Goal: Information Seeking & Learning: Learn about a topic

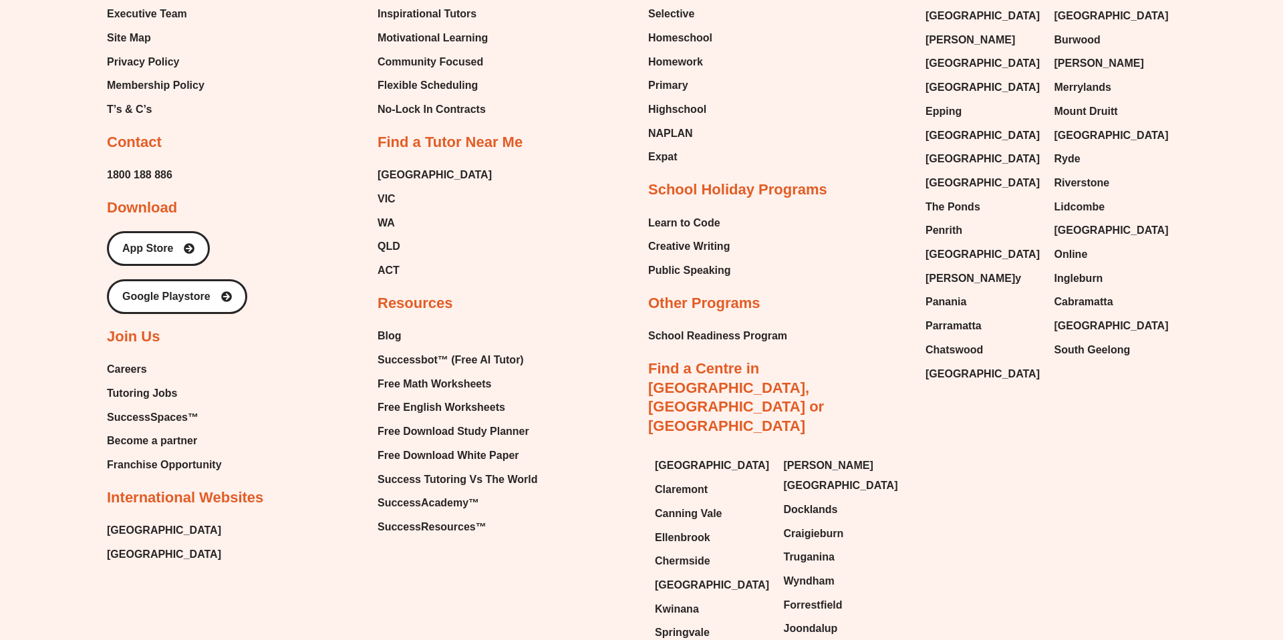
scroll to position [5512, 0]
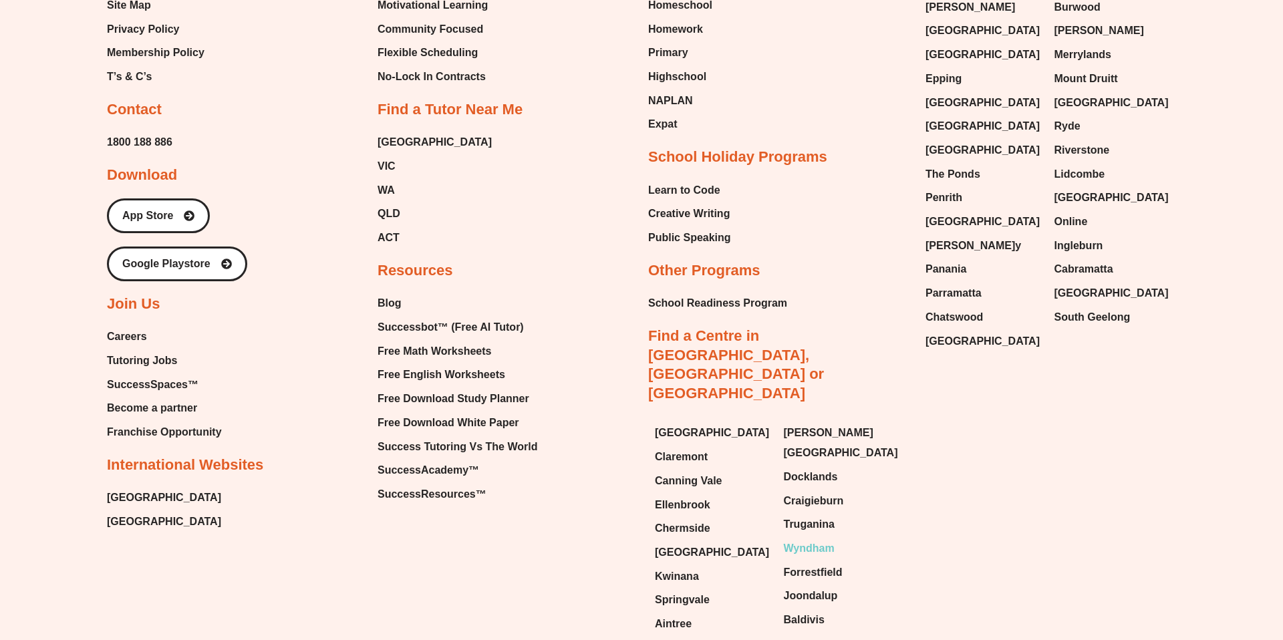
click at [799, 539] on span "Wyndham" at bounding box center [809, 549] width 51 height 20
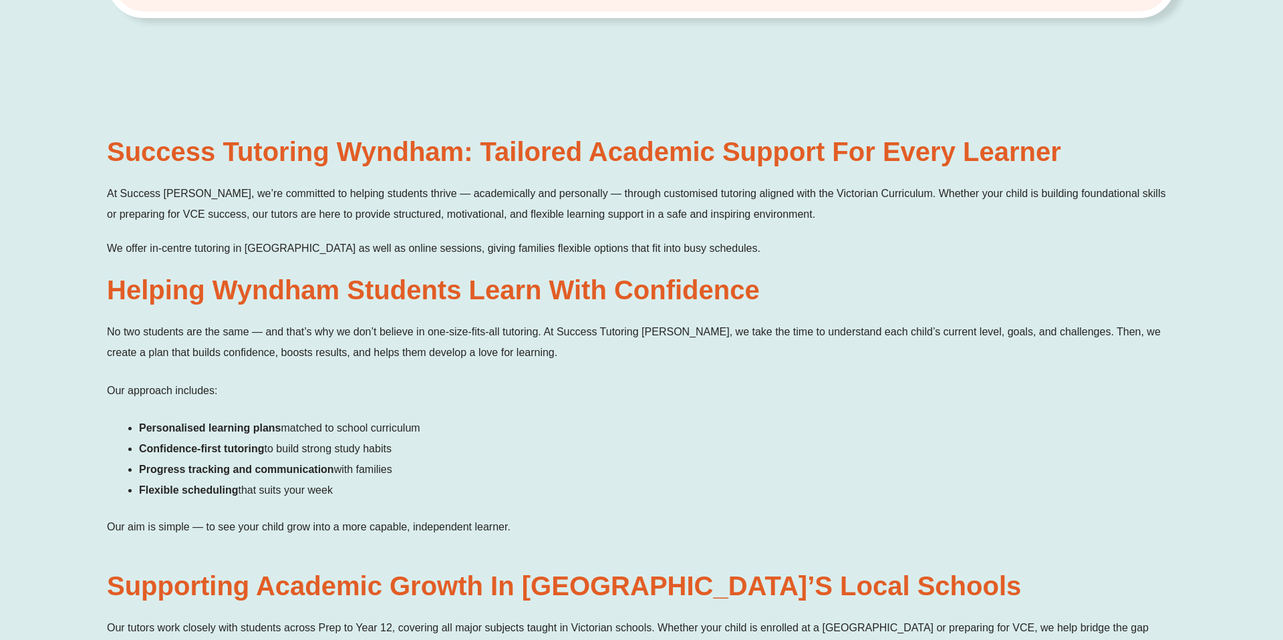
scroll to position [692, 0]
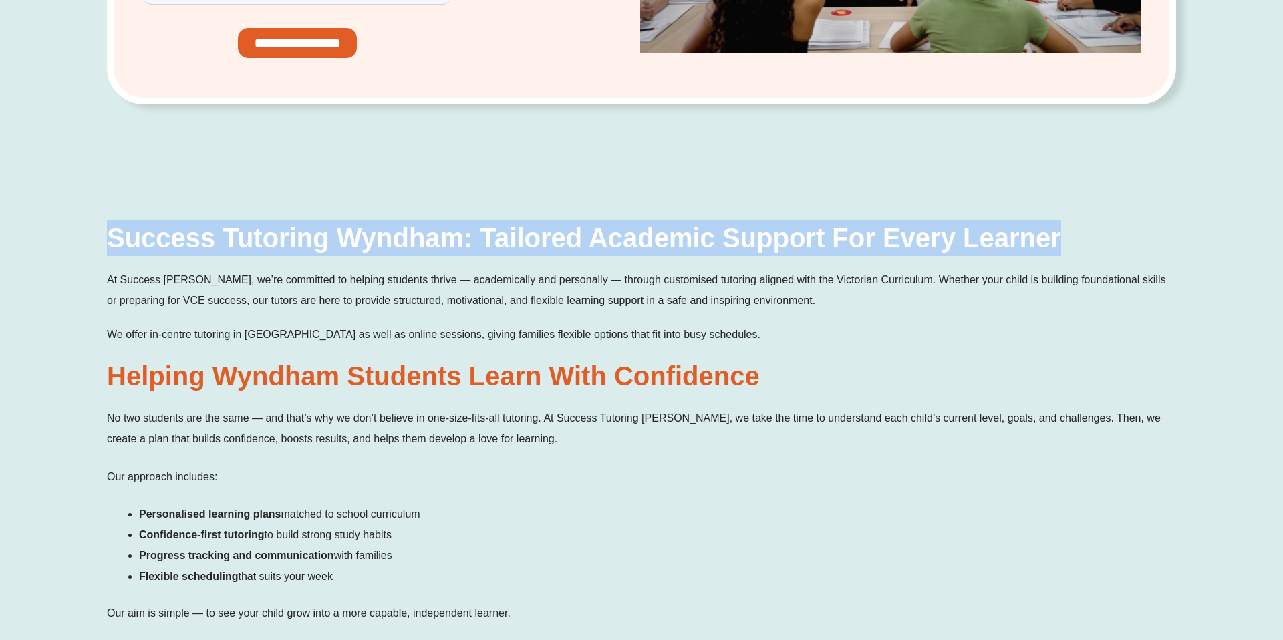
drag, startPoint x: 108, startPoint y: 235, endPoint x: 1109, endPoint y: 247, distance: 1000.4
click at [1109, 247] on h2 "Success Tutoring Wyndham: Tailored Academic Support for Every Learner" at bounding box center [641, 238] width 1069 height 36
copy h2 "Success Tutoring Wyndham: Tailored Academic Support for Every Learner"
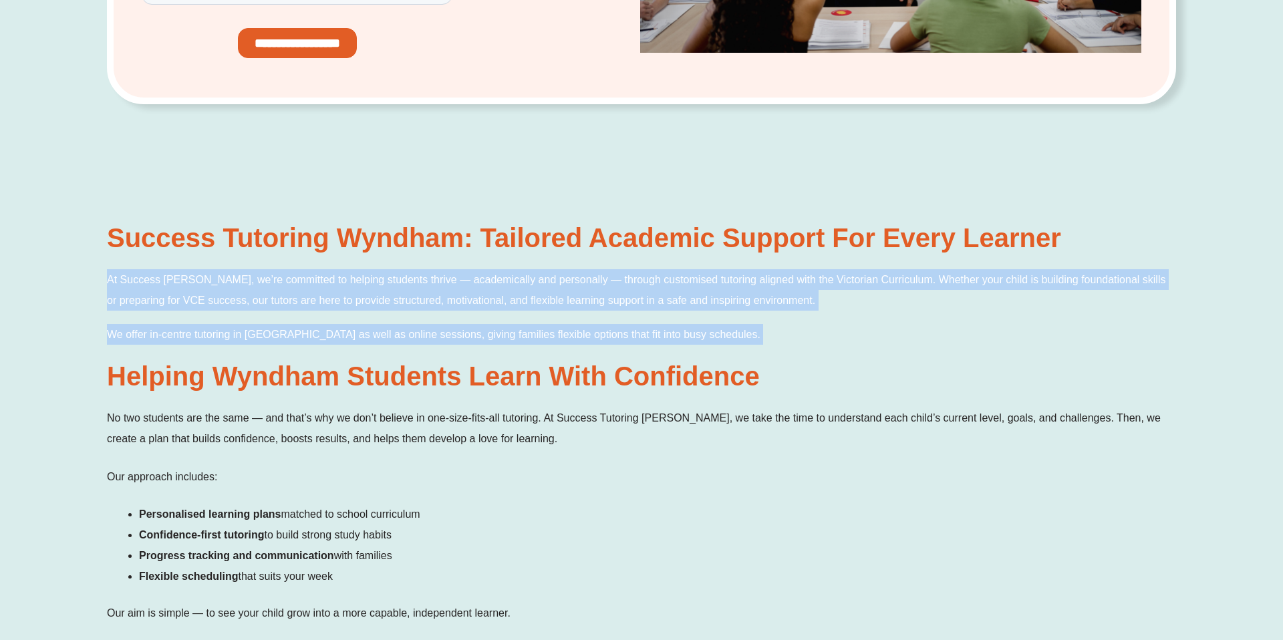
drag, startPoint x: 104, startPoint y: 278, endPoint x: 802, endPoint y: 353, distance: 701.7
copy div "At Success [PERSON_NAME], we’re committed to helping students thrive — academic…"
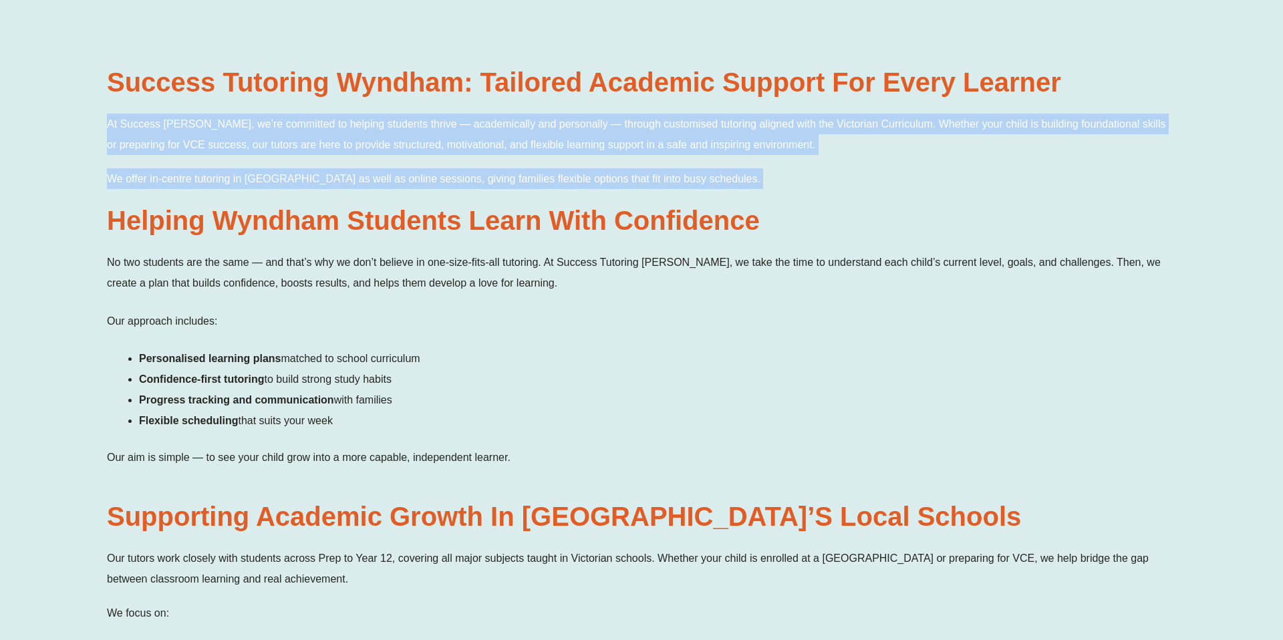
scroll to position [822, 0]
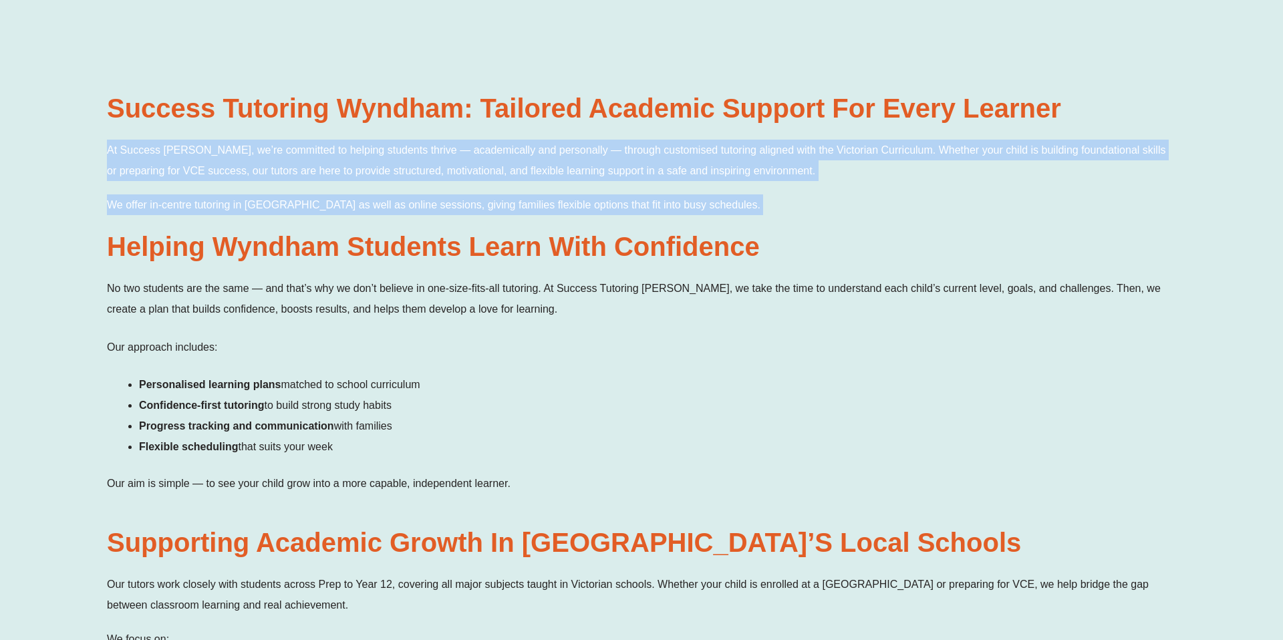
click at [508, 312] on span "No two students are the same — and that’s why we don’t believe in one-size-fits…" at bounding box center [634, 299] width 1054 height 32
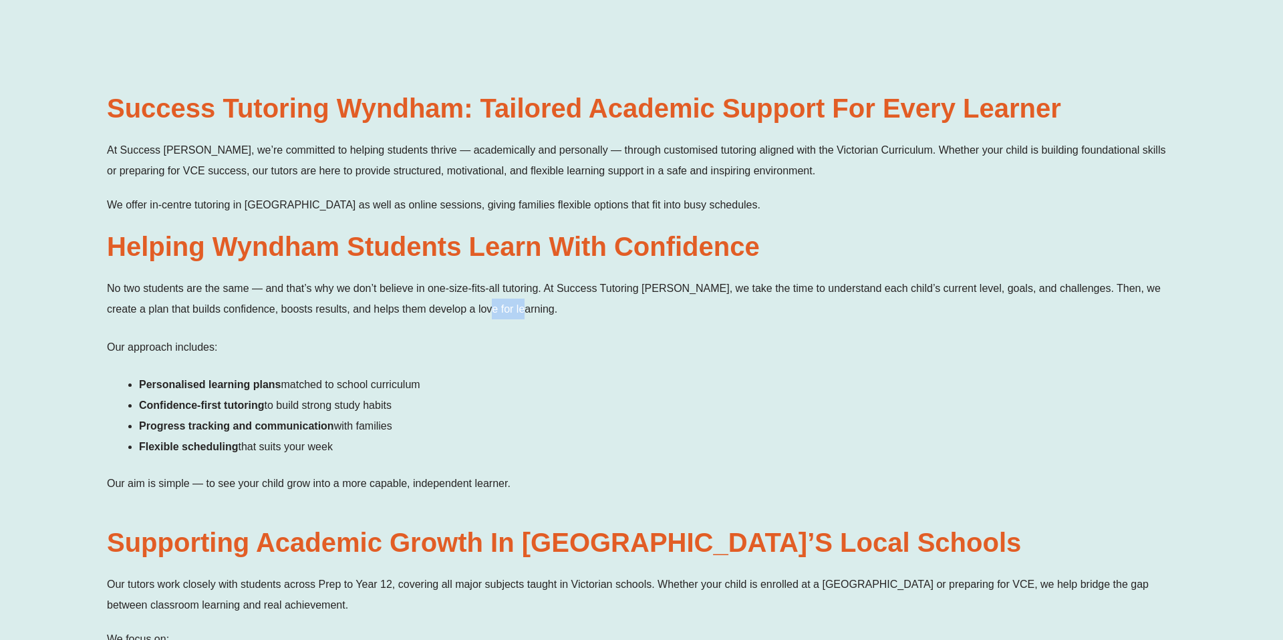
click at [508, 312] on span "No two students are the same — and that’s why we don’t believe in one-size-fits…" at bounding box center [634, 299] width 1054 height 32
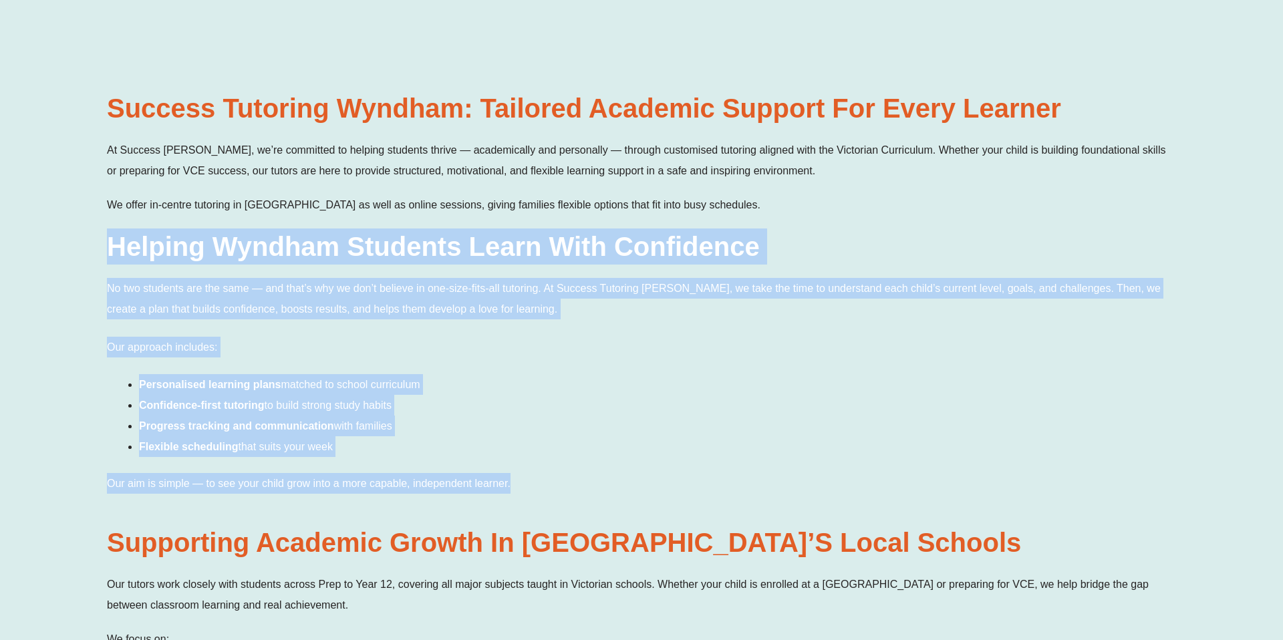
drag, startPoint x: 525, startPoint y: 488, endPoint x: 110, endPoint y: 238, distance: 484.8
copy div "Helping Wyndham Students Learn with Confidence No two students are the same — a…"
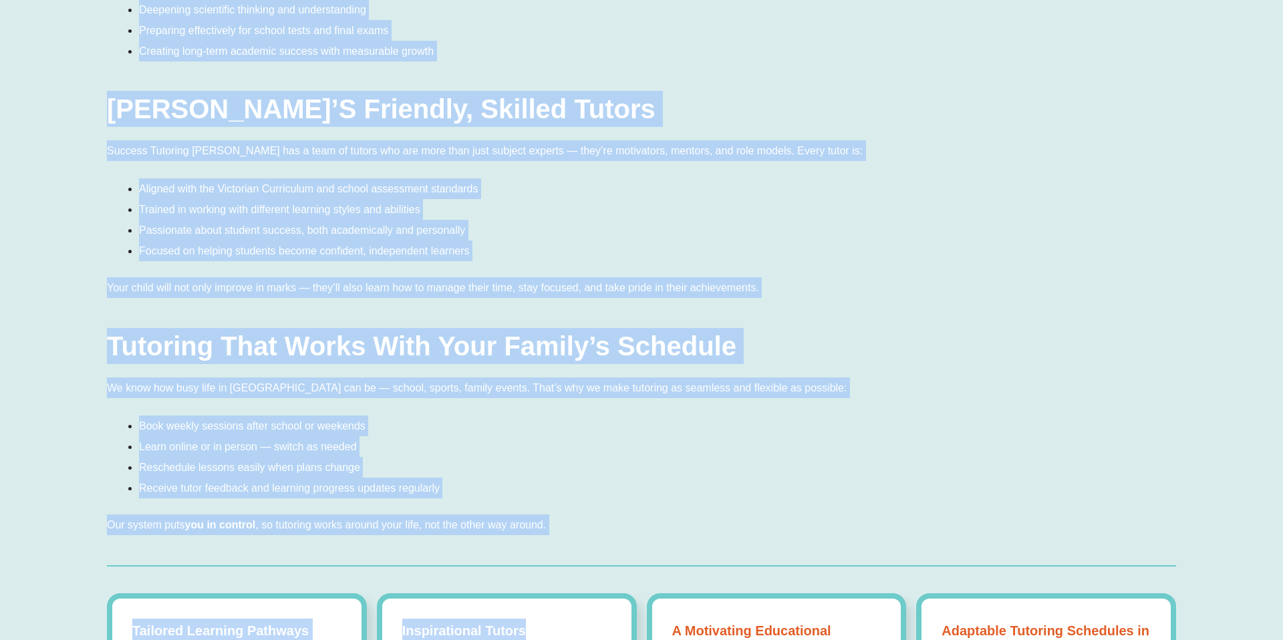
scroll to position [1609, 0]
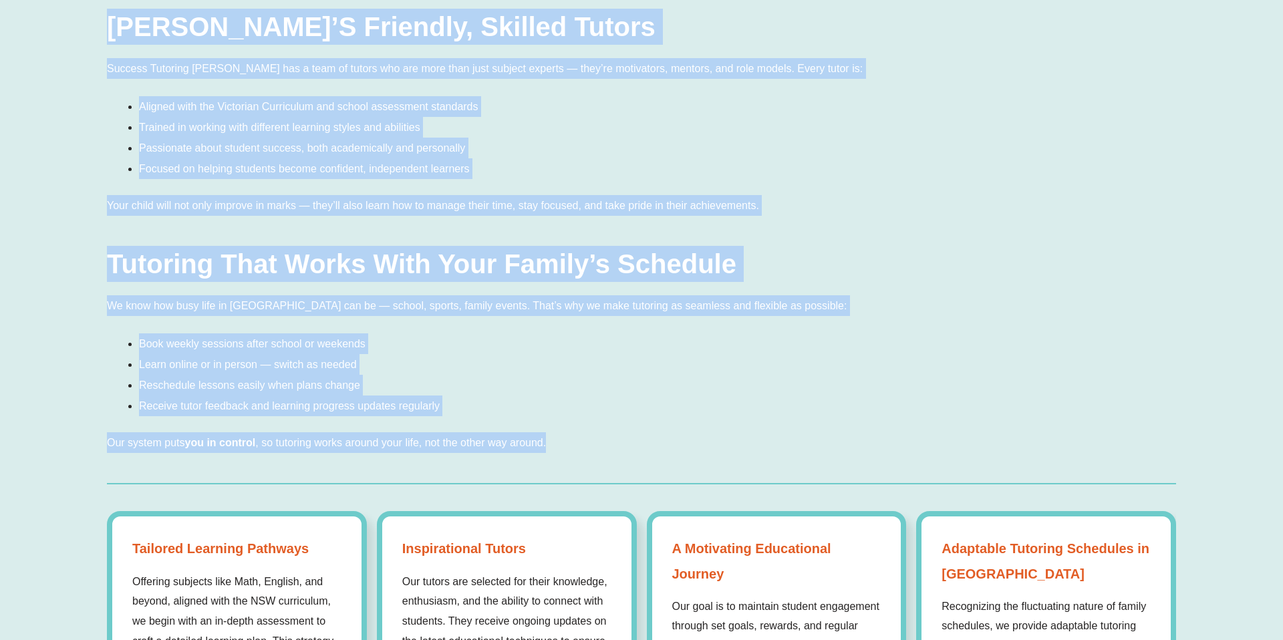
drag, startPoint x: 111, startPoint y: 156, endPoint x: 589, endPoint y: 440, distance: 556.7
copy div "Loremipsum Dolorsit Ametco ad Elitsed’d Eiusm Tempori Utl etdolo magn aliquae a…"
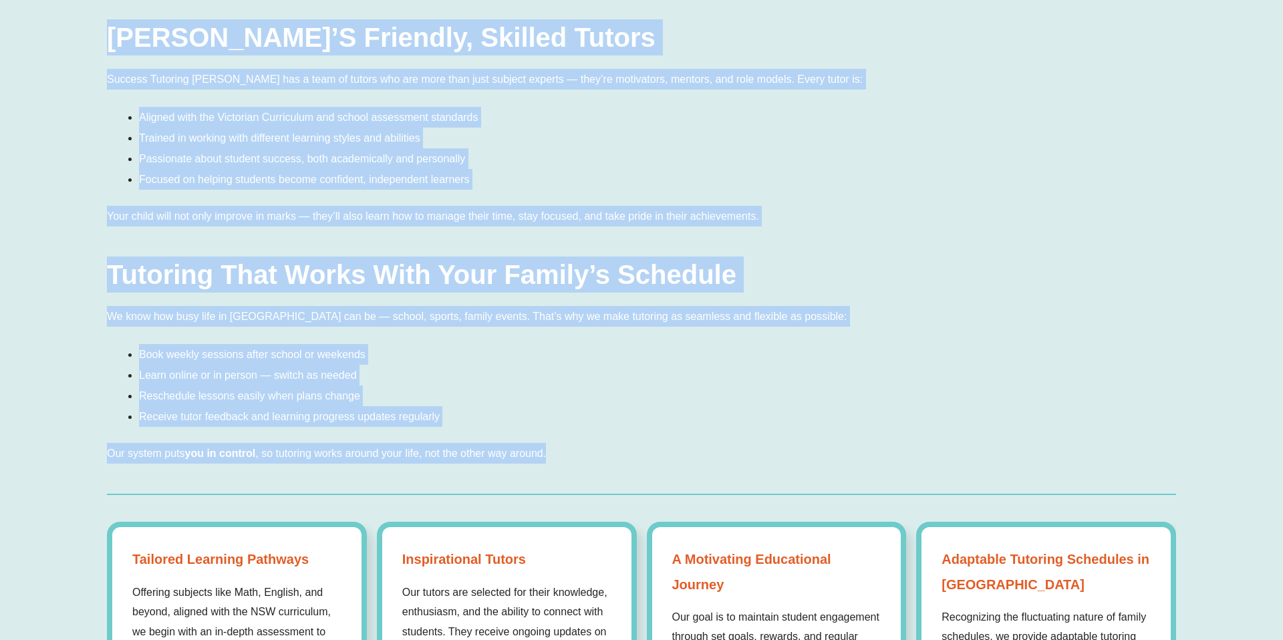
scroll to position [1598, 0]
click at [450, 138] on li "Trained in working with different learning styles and abilities" at bounding box center [657, 138] width 1037 height 21
